Goal: Information Seeking & Learning: Learn about a topic

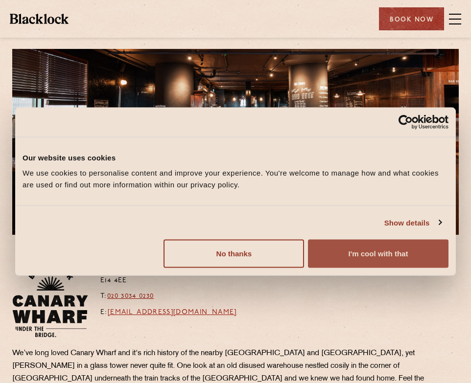
click at [383, 251] on button "I'm cool with that" at bounding box center [378, 254] width 141 height 28
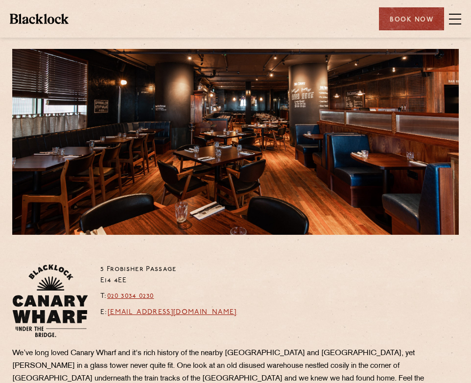
click at [460, 26] on span at bounding box center [455, 19] width 12 height 15
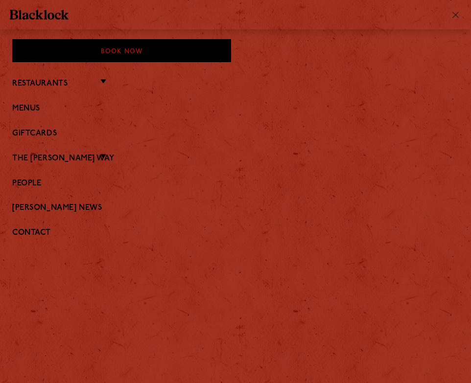
click at [455, 24] on div at bounding box center [235, 14] width 471 height 29
click at [38, 112] on link "Menus" at bounding box center [235, 108] width 446 height 9
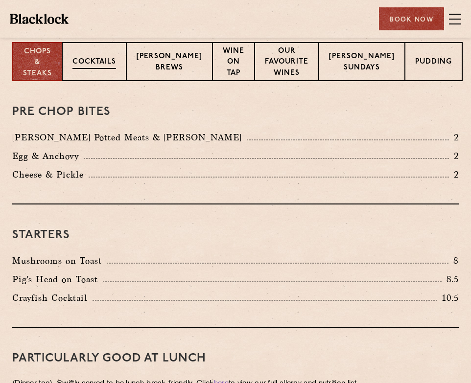
scroll to position [196, 0]
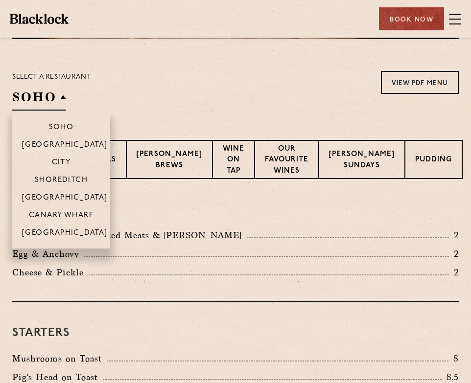
click at [54, 89] on h2 "SOHO" at bounding box center [39, 100] width 54 height 22
click at [84, 215] on p "Canary Wharf" at bounding box center [61, 216] width 65 height 10
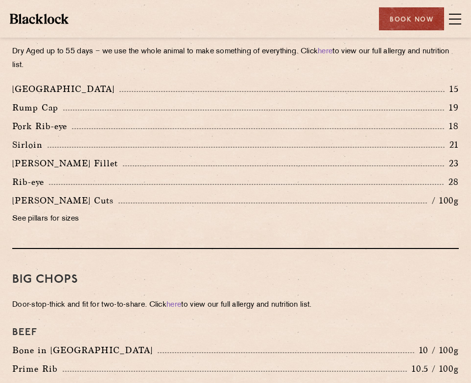
scroll to position [1028, 0]
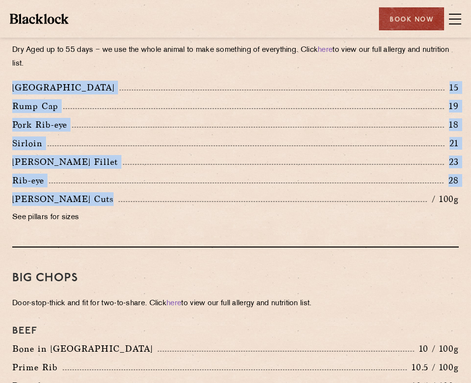
drag, startPoint x: 232, startPoint y: 200, endPoint x: 11, endPoint y: 89, distance: 247.4
click at [11, 89] on div "[GEOGRAPHIC_DATA] 15 Rump Cap 19 Pork Rib-eye 18 [GEOGRAPHIC_DATA] 21 23 Rib-eye" at bounding box center [235, 155] width 461 height 149
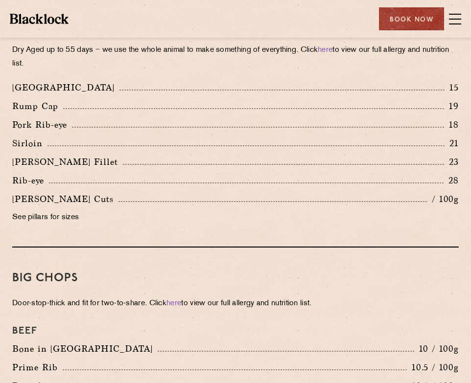
click at [193, 208] on div "[PERSON_NAME] Cuts / 100g See pillars for sizes" at bounding box center [235, 210] width 461 height 37
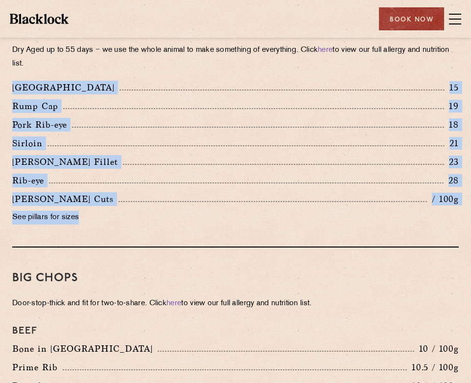
drag, startPoint x: 208, startPoint y: 216, endPoint x: 13, endPoint y: 80, distance: 237.4
click at [13, 80] on div "Steaks Dry Aged up to 55 days − we use the whole animal to make something of ev…" at bounding box center [235, 121] width 446 height 254
click at [105, 113] on div "Rump Cap 19" at bounding box center [235, 106] width 446 height 14
drag, startPoint x: 70, startPoint y: 89, endPoint x: 197, endPoint y: 209, distance: 174.9
click at [197, 209] on div "[GEOGRAPHIC_DATA] 15 Rump Cap 19 Pork Rib-eye 18 [GEOGRAPHIC_DATA] 21 23 Rib-eye" at bounding box center [235, 155] width 461 height 149
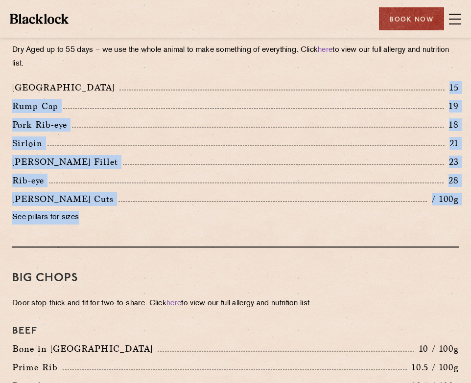
click at [195, 231] on div "Steaks Dry Aged up to 55 days − we use the whole animal to make something of ev…" at bounding box center [235, 121] width 446 height 254
drag, startPoint x: 30, startPoint y: 147, endPoint x: 2, endPoint y: 83, distance: 70.6
click at [2, 83] on div "Pre Chop Bites [PERSON_NAME] Potted Meats & Kimchi 2 Egg & Anchovy 2 Cheese & P…" at bounding box center [235, 263] width 471 height 1833
click at [155, 164] on div at bounding box center [283, 164] width 321 height 1
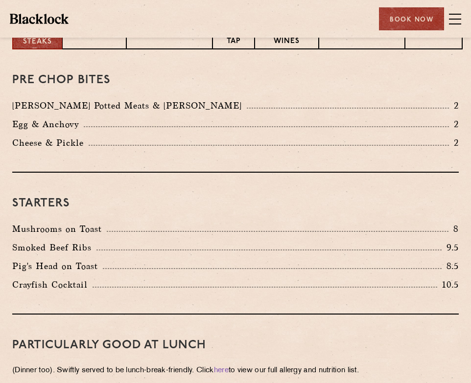
scroll to position [147, 0]
